Goal: Check status: Check status

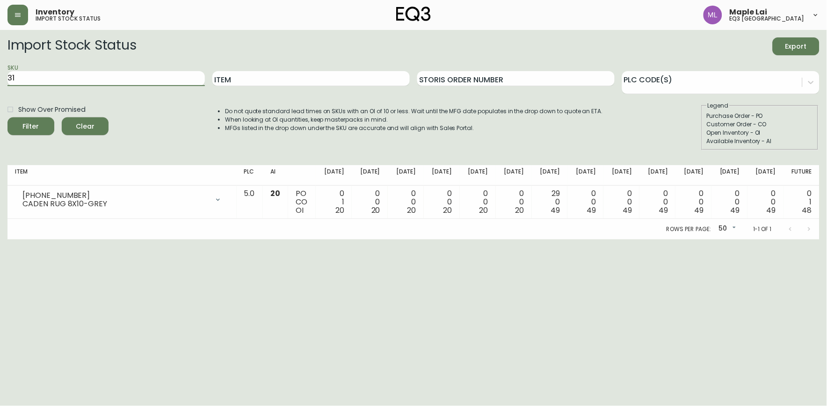
type input "3"
click at [7, 117] on button "Filter" at bounding box center [30, 126] width 47 height 18
type input "7"
paste input "[PHONE_NUMBER]"
click at [7, 117] on button "Filter" at bounding box center [30, 126] width 47 height 18
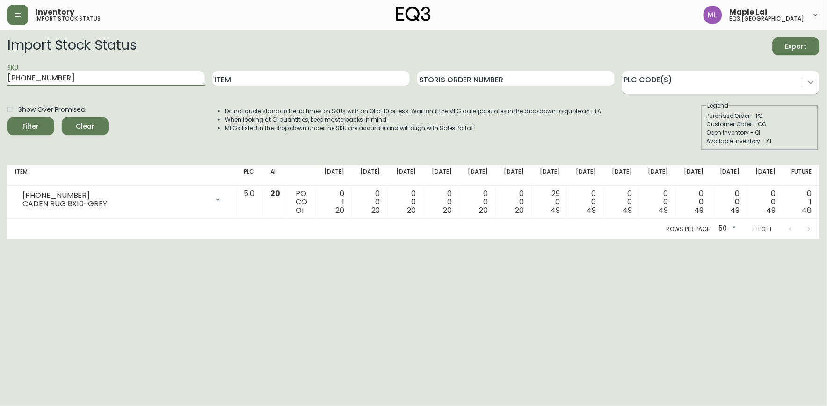
click at [807, 78] on icon at bounding box center [810, 82] width 9 height 9
click at [190, 239] on html "Inventory import stock status Maple Lai eq3 [GEOGRAPHIC_DATA] Import Stock Stat…" at bounding box center [413, 119] width 827 height 239
click at [112, 82] on input "[PHONE_NUMBER]" at bounding box center [105, 78] width 197 height 15
type input "3"
paste input "[PHONE_NUMBER]"
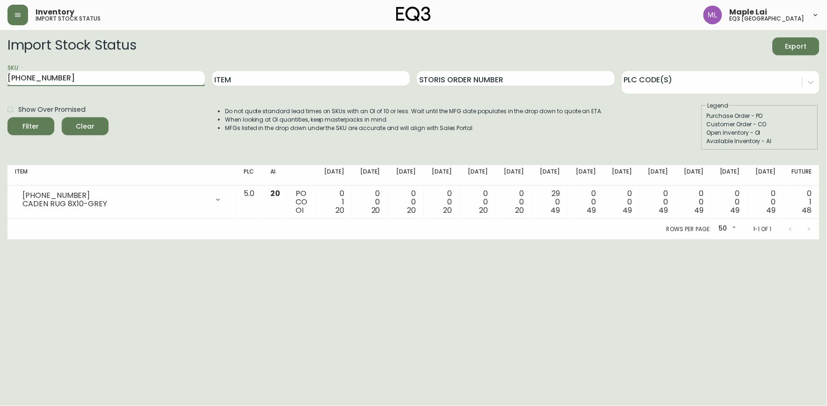
click at [7, 117] on button "Filter" at bounding box center [30, 126] width 47 height 18
type input "3"
paste input "[PHONE_NUMBER]"
click at [7, 117] on button "Filter" at bounding box center [30, 126] width 47 height 18
type input "3"
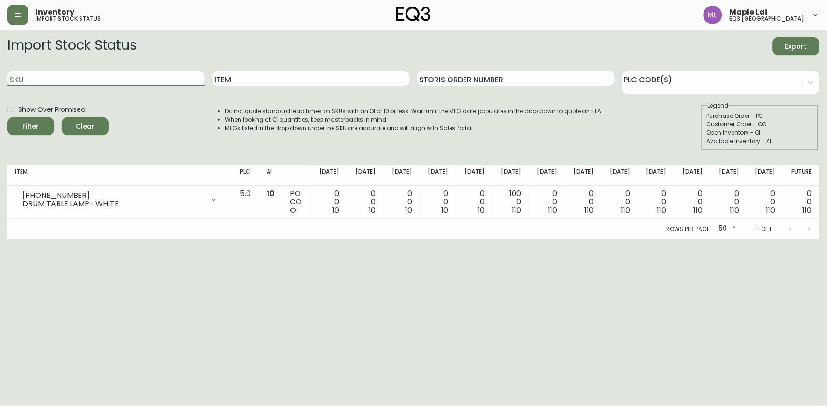
paste input "[PHONE_NUMBER]"
click at [7, 117] on button "Filter" at bounding box center [30, 126] width 47 height 18
type input "3"
click at [154, 82] on input "SKU" at bounding box center [105, 78] width 197 height 15
paste input "34135-49"
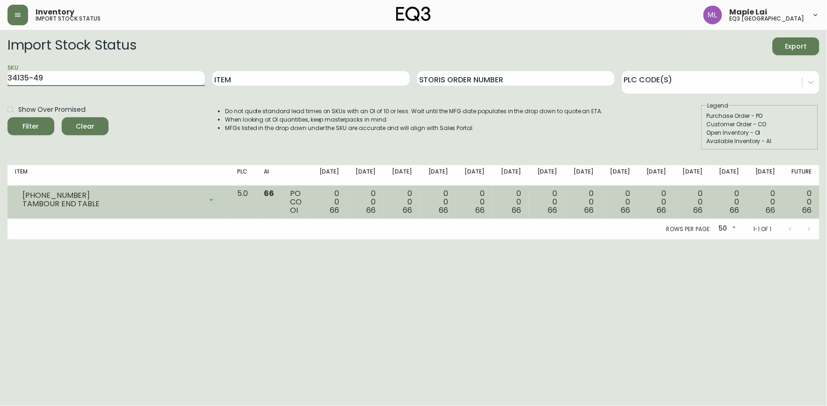
click at [7, 117] on button "Filter" at bounding box center [30, 126] width 47 height 18
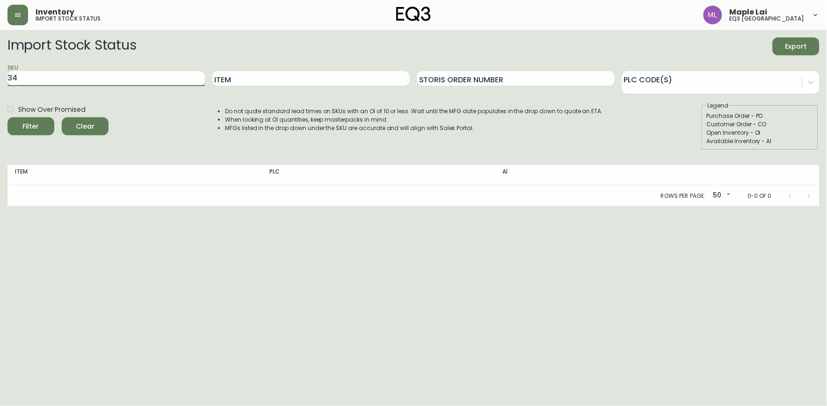
type input "3"
click at [99, 82] on input "SKU" at bounding box center [105, 78] width 197 height 15
click at [99, 80] on input "SKU" at bounding box center [105, 78] width 197 height 15
paste input "3020-422-25-A"
click at [7, 117] on button "Filter" at bounding box center [30, 126] width 47 height 18
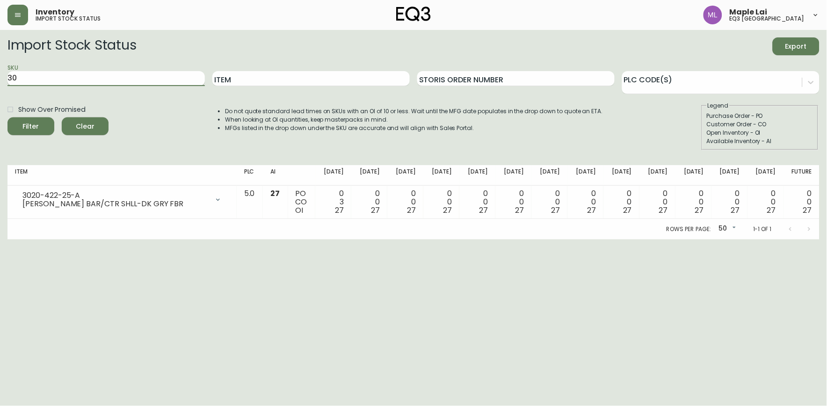
type input "3"
paste input "30132-01"
type input "30132-01"
click at [7, 117] on button "Filter" at bounding box center [30, 126] width 47 height 18
